Goal: Find specific page/section: Find specific page/section

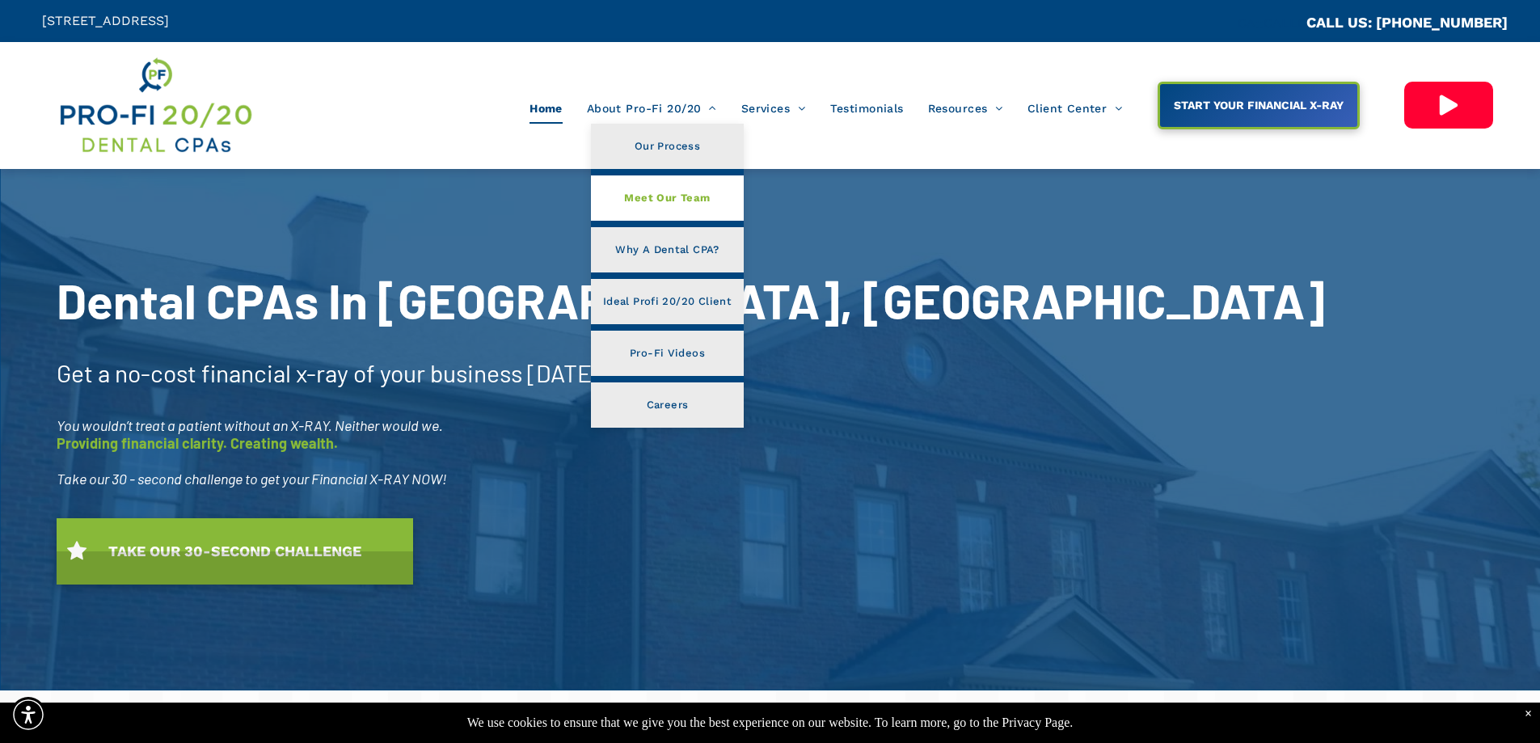
click at [682, 195] on span "Meet Our Team" at bounding box center [667, 198] width 86 height 21
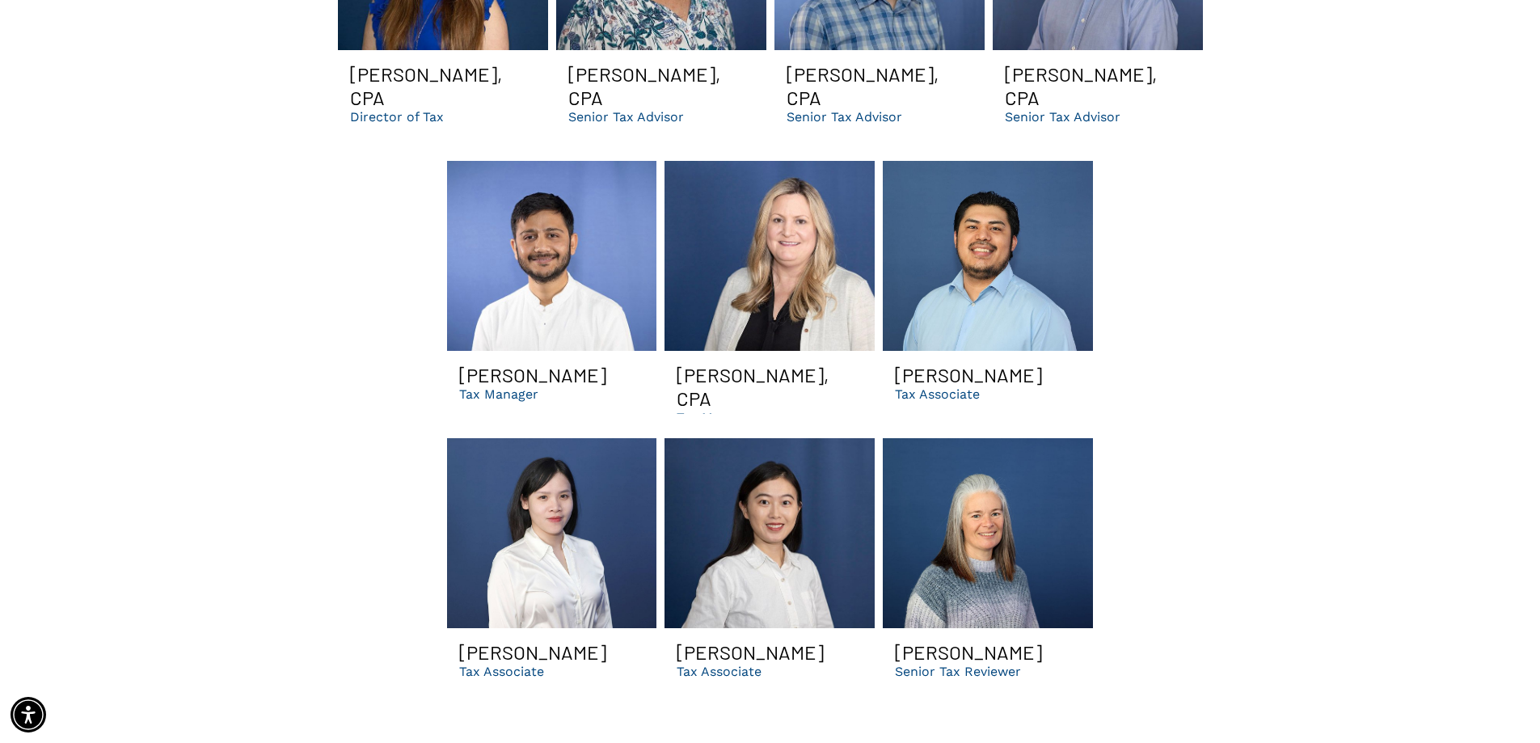
scroll to position [2309, 0]
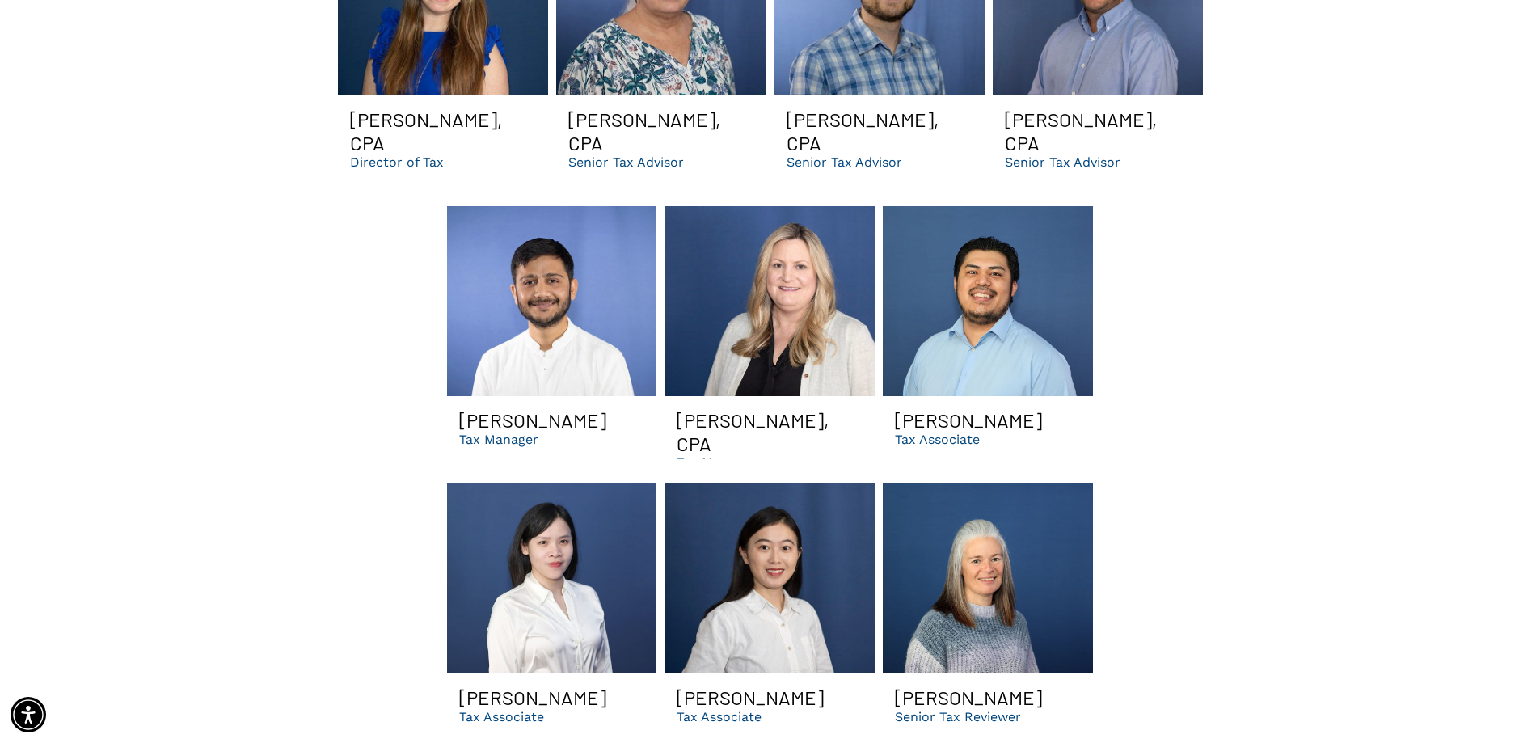
click at [791, 297] on link "Dental CPA Libby Smiling | Best accountants for DSOs and tax services" at bounding box center [770, 301] width 210 height 190
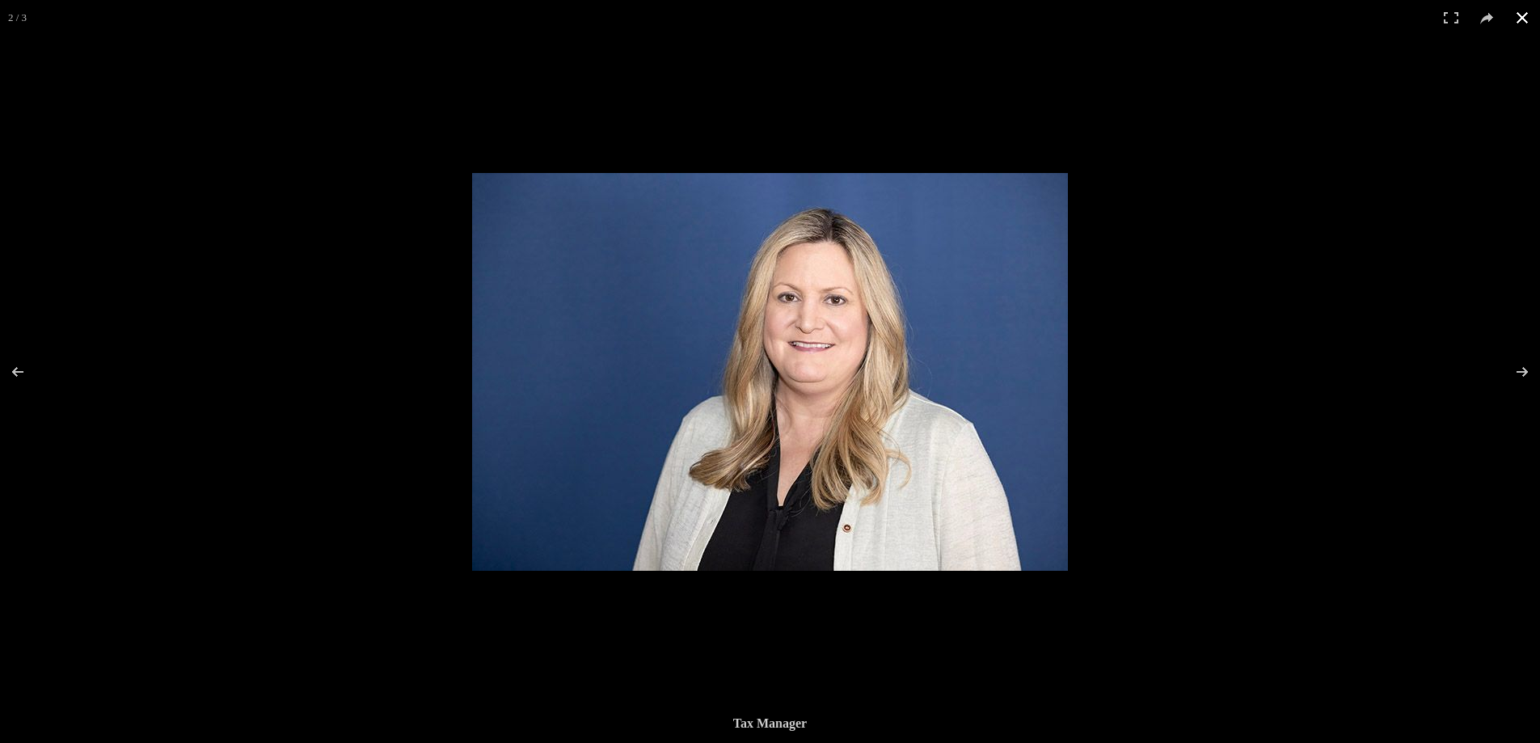
click at [1526, 13] on button at bounding box center [1523, 18] width 36 height 36
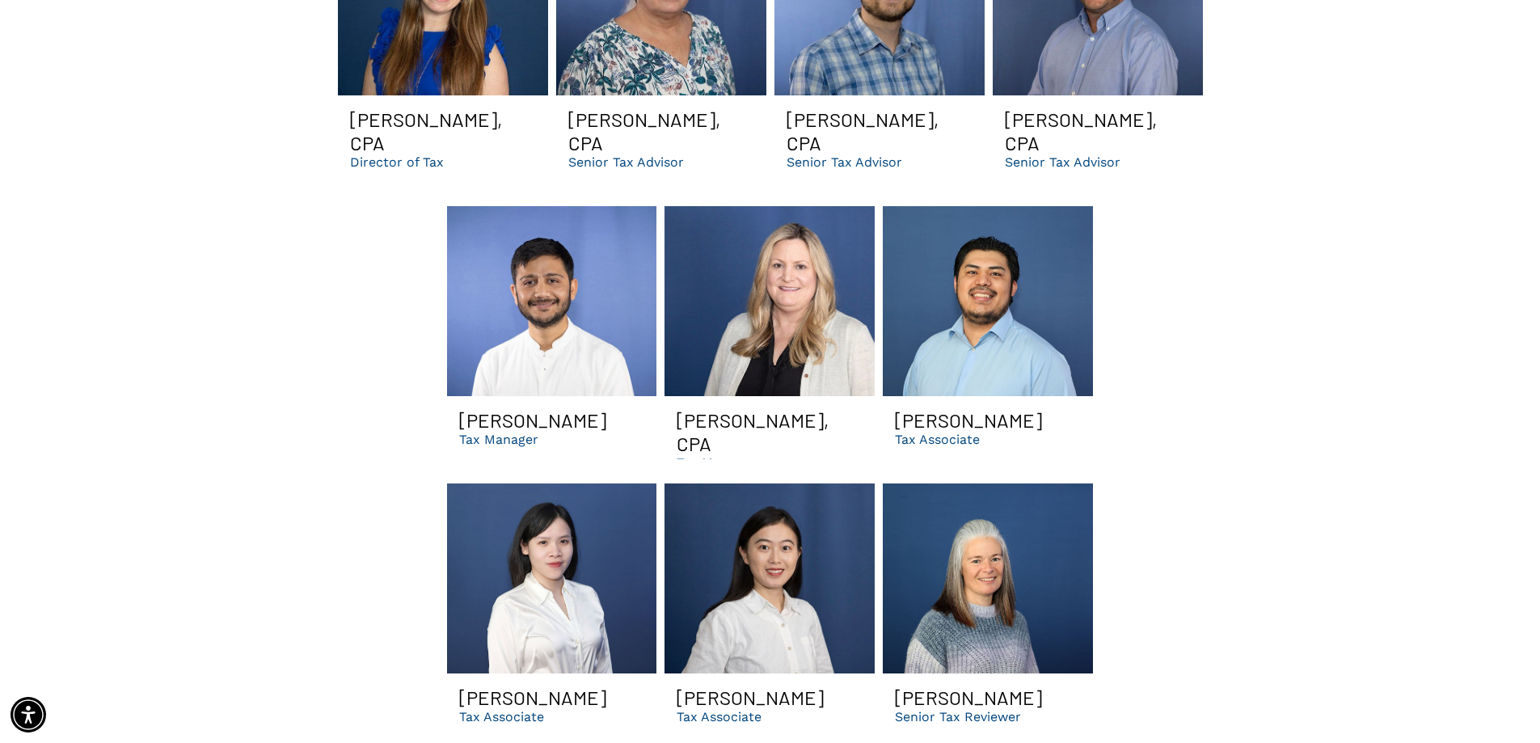
click at [720, 455] on p "Tax Manager" at bounding box center [716, 462] width 79 height 15
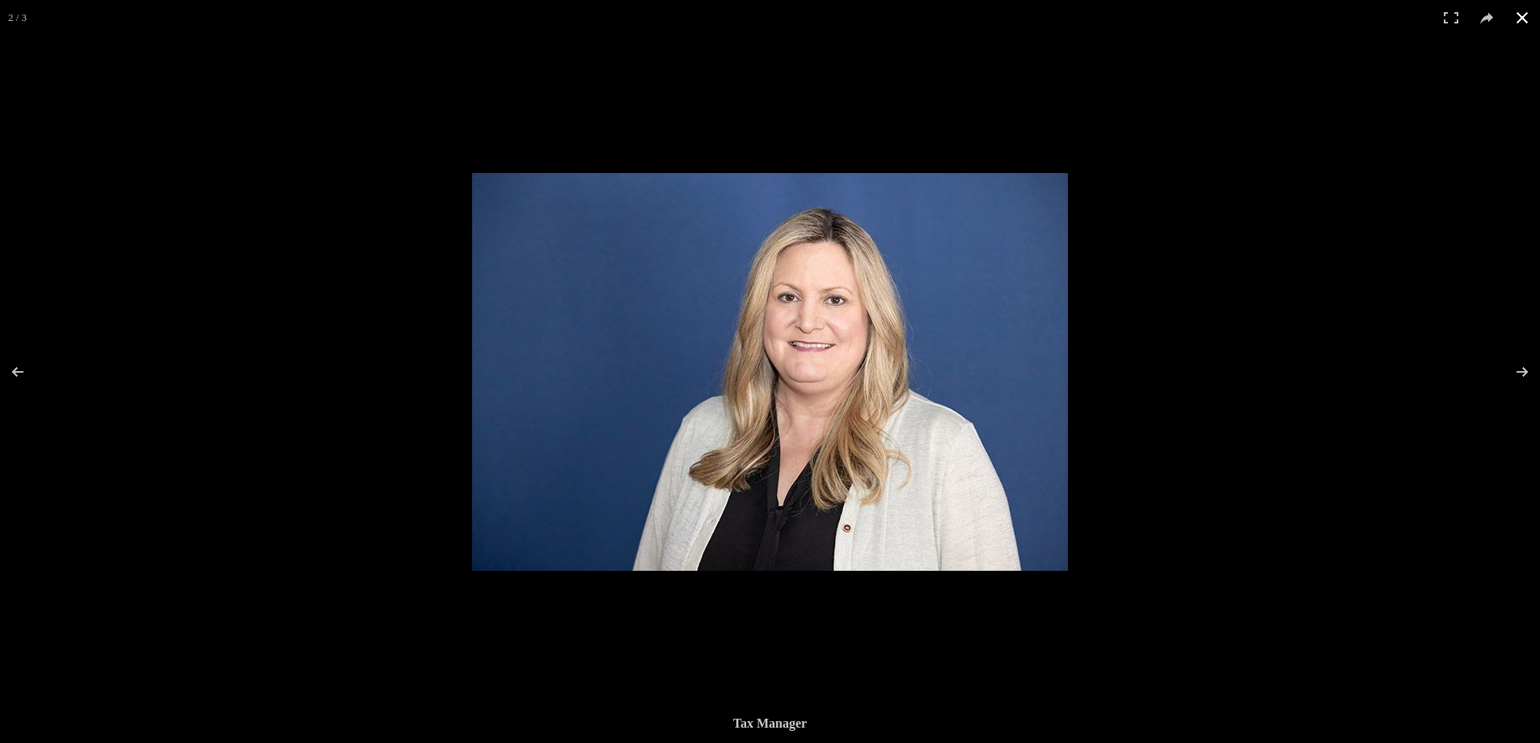
click at [1519, 18] on button at bounding box center [1523, 18] width 36 height 36
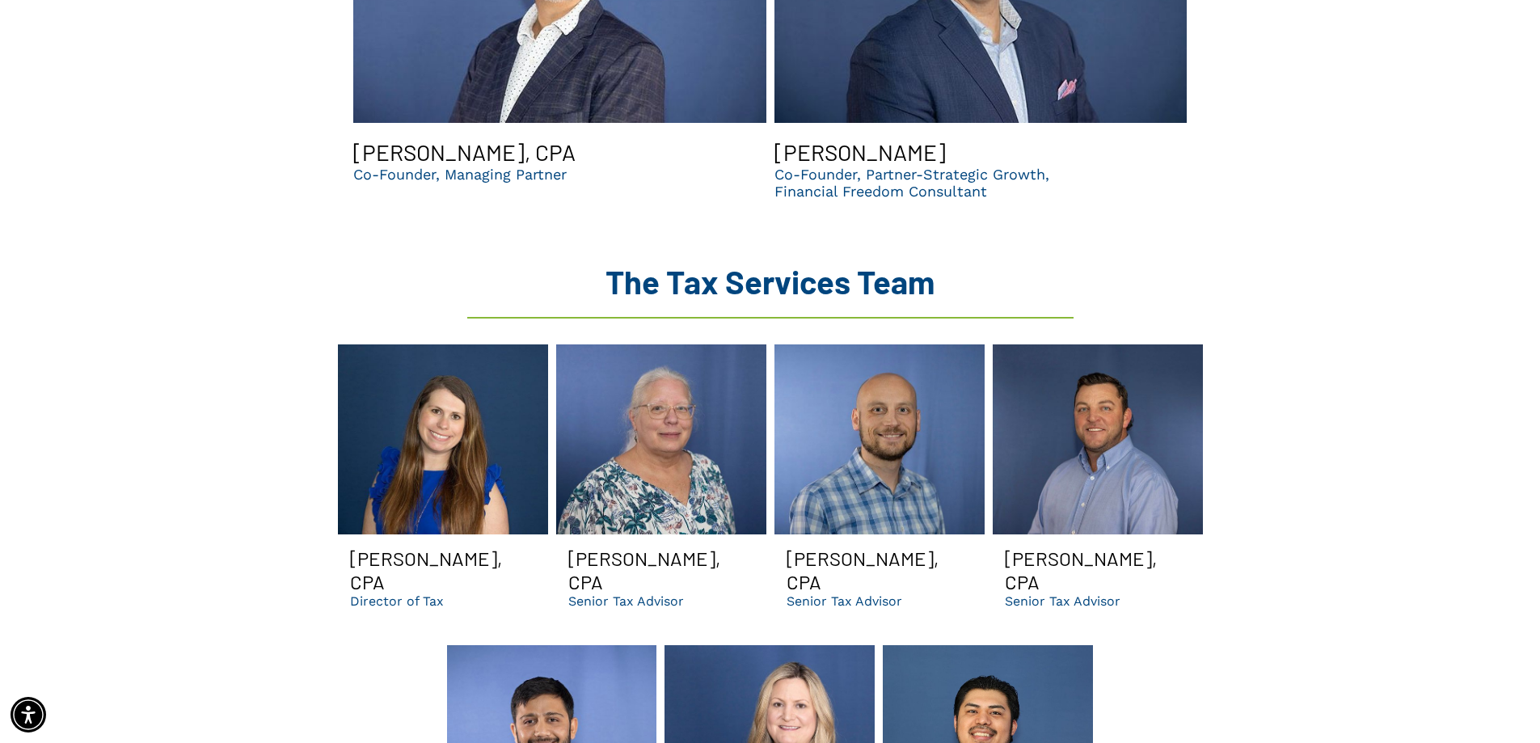
scroll to position [2147, 0]
